Goal: Subscribe to service/newsletter

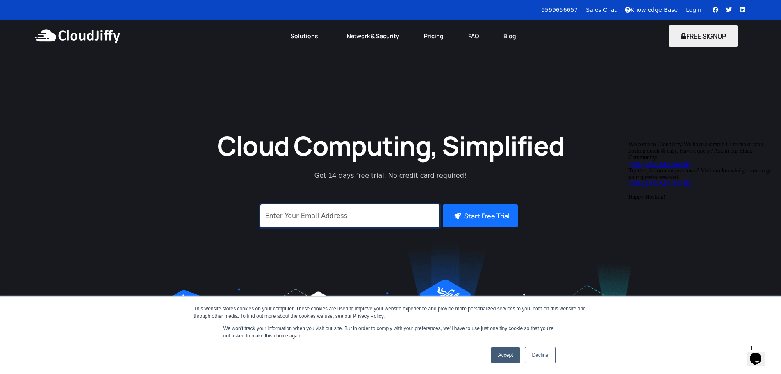
click at [388, 219] on input "signup" at bounding box center [349, 215] width 179 height 23
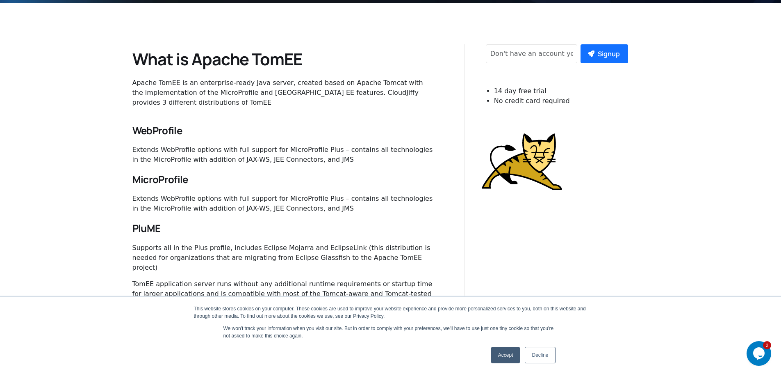
scroll to position [287, 0]
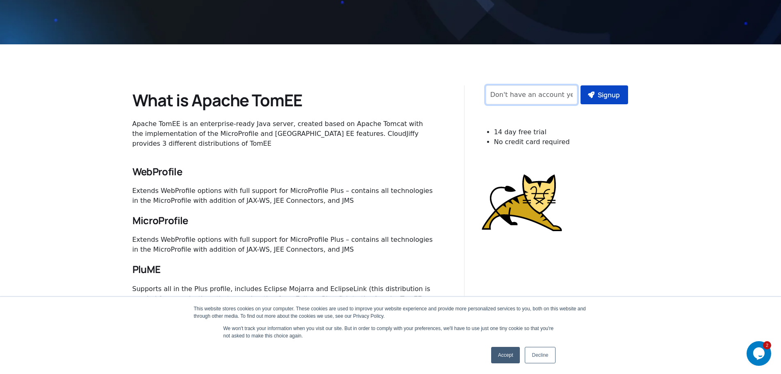
drag, startPoint x: 563, startPoint y: 96, endPoint x: 584, endPoint y: 97, distance: 21.4
click at [563, 96] on input "email" at bounding box center [532, 94] width 92 height 19
paste input "jarilsonalves@live.co.uk"
type input "jarilsonalves@live.co.uk"
click at [603, 99] on button "Signup" at bounding box center [605, 94] width 48 height 19
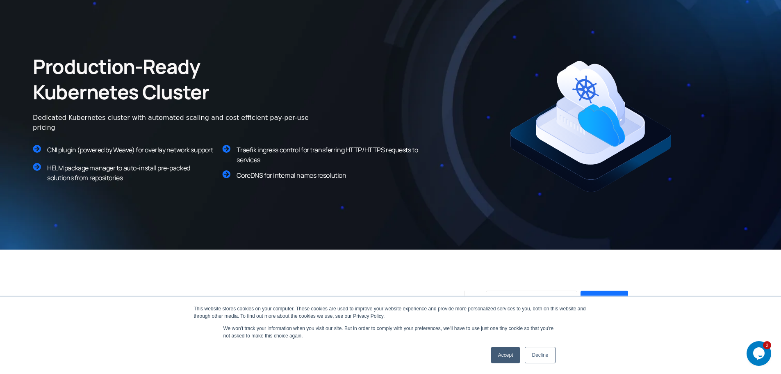
scroll to position [287, 0]
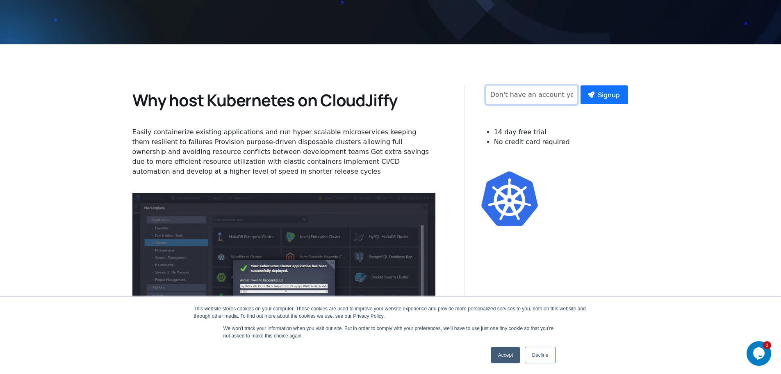
click at [522, 96] on input "signup" at bounding box center [532, 94] width 92 height 19
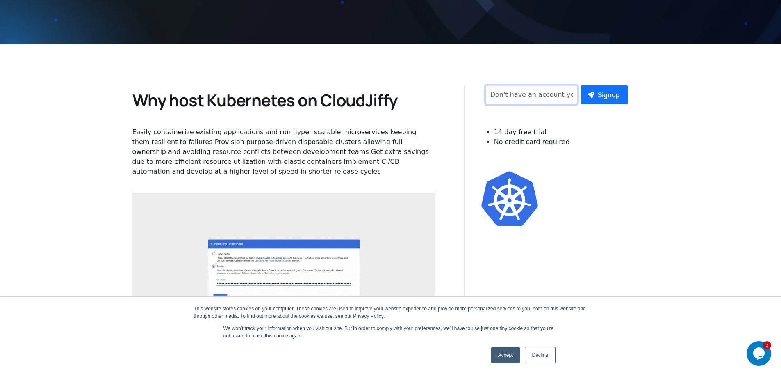
click at [522, 96] on input "signup" at bounding box center [532, 94] width 92 height 19
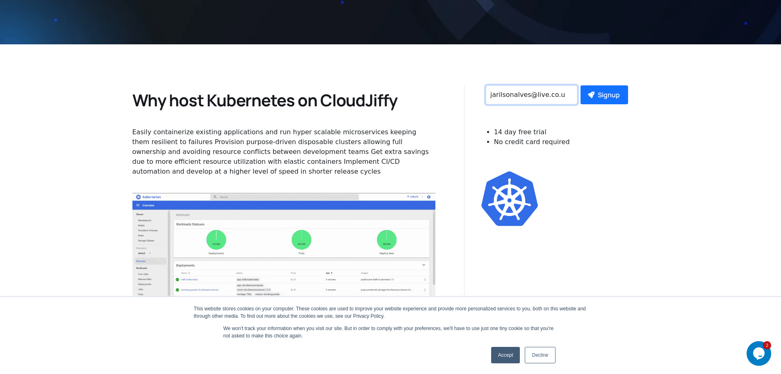
type input "jarilsonalves@live.co.uk"
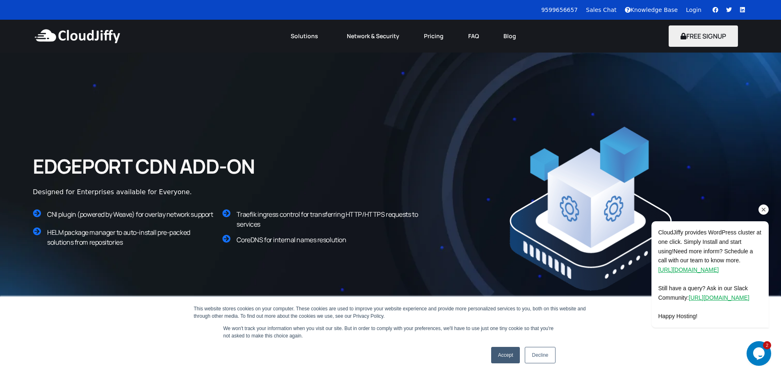
click at [764, 208] on icon "Chat attention grabber" at bounding box center [763, 209] width 7 height 7
